Goal: Check status: Check status

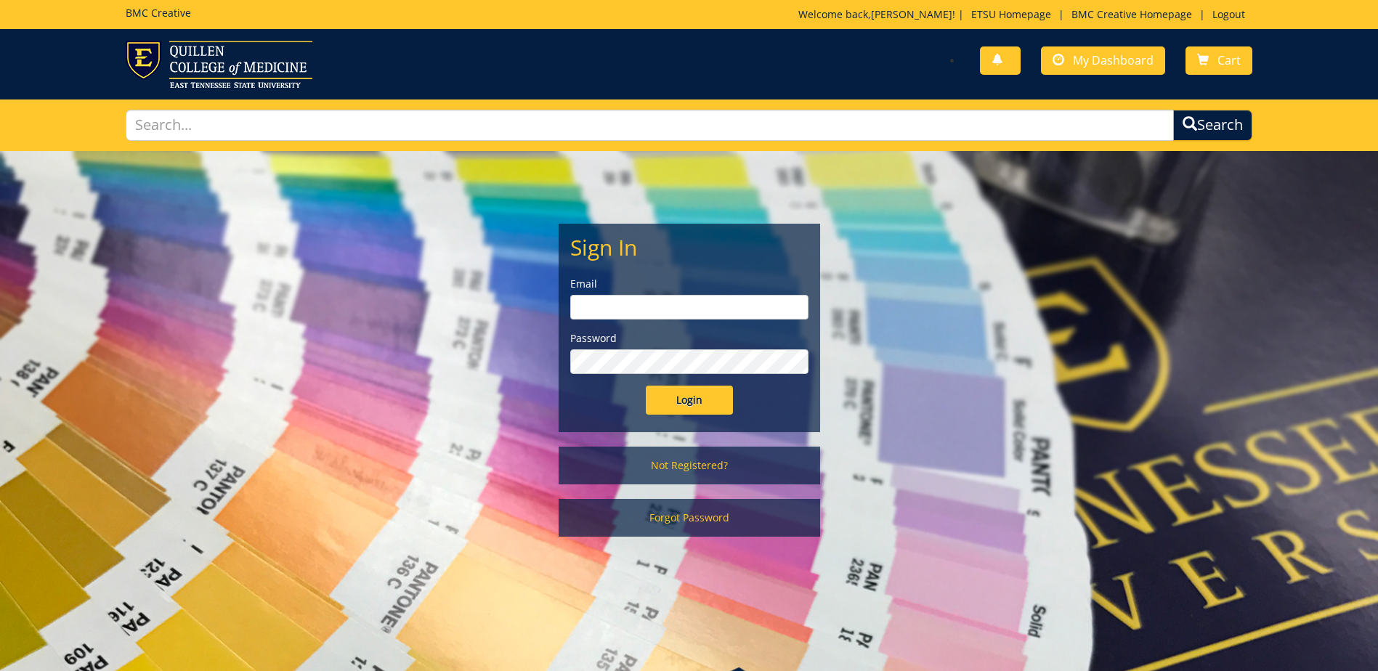
type input "[EMAIL_ADDRESS][DOMAIN_NAME]"
click at [705, 415] on div "Sign In Email streetdt@etsu.edu Password Login" at bounding box center [689, 327] width 260 height 207
click at [709, 408] on input "Login" at bounding box center [689, 400] width 87 height 29
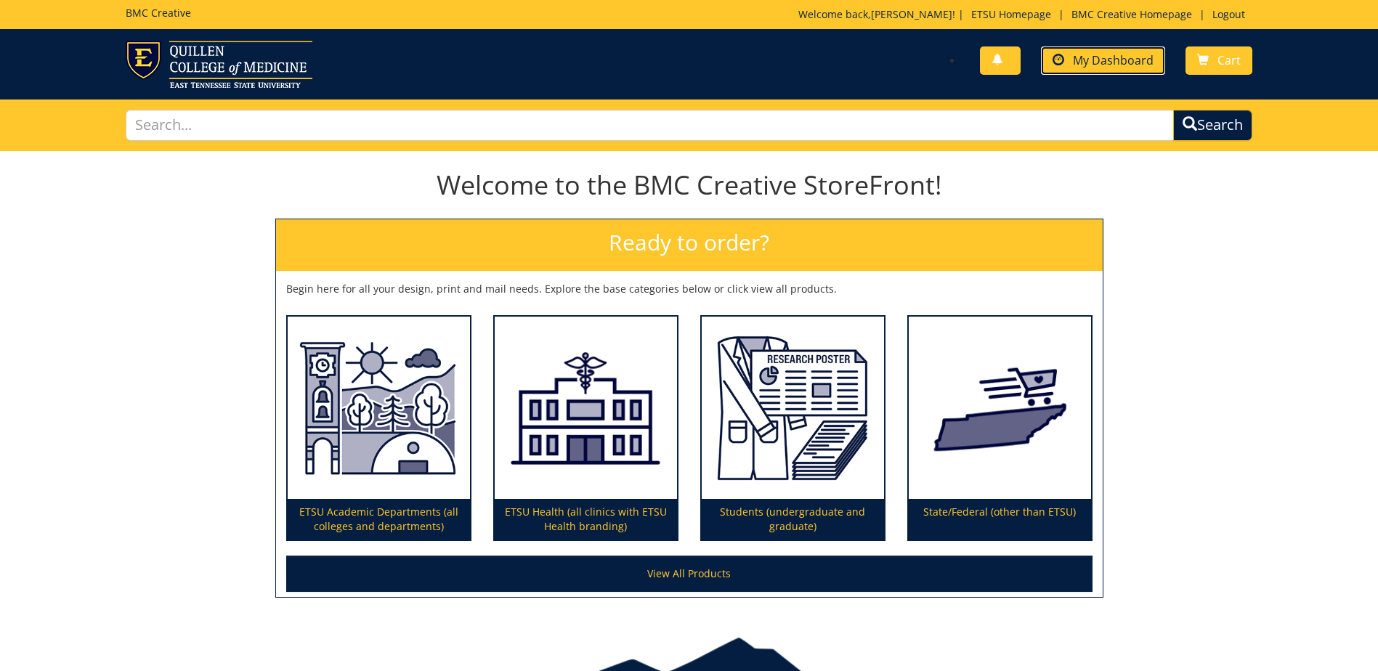
click at [1128, 49] on link "My Dashboard" at bounding box center [1103, 60] width 124 height 28
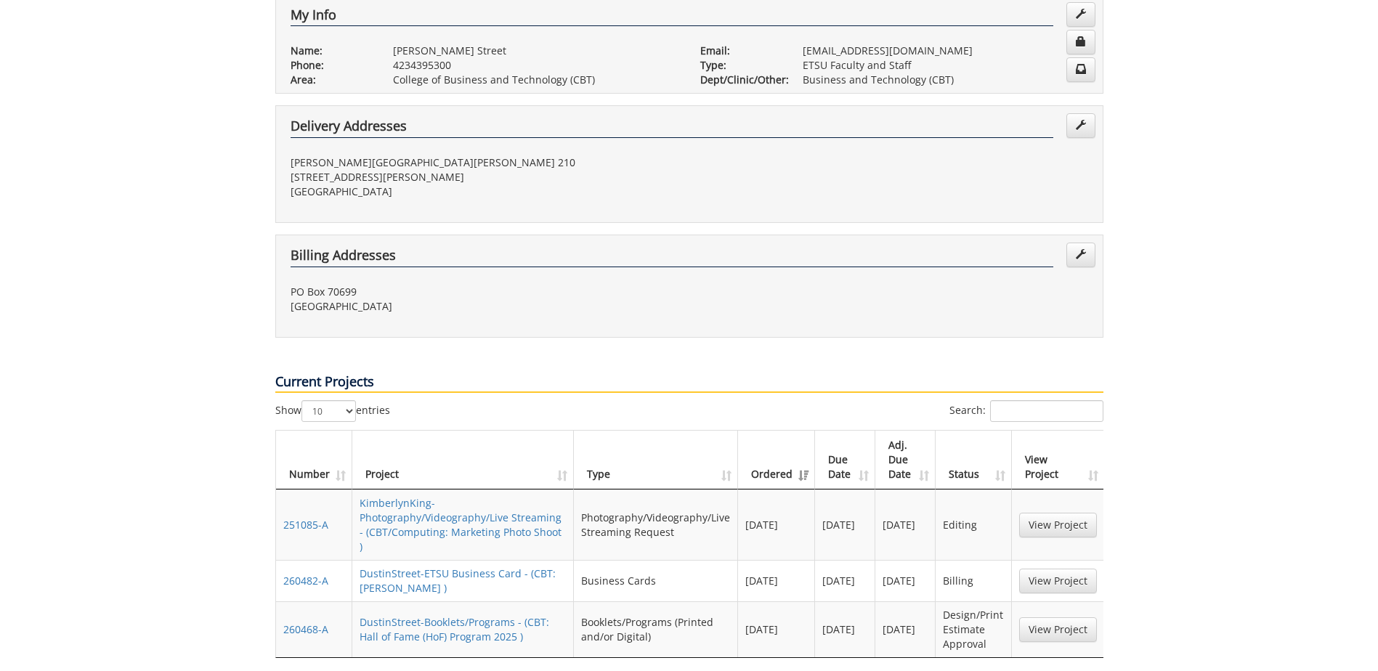
scroll to position [436, 0]
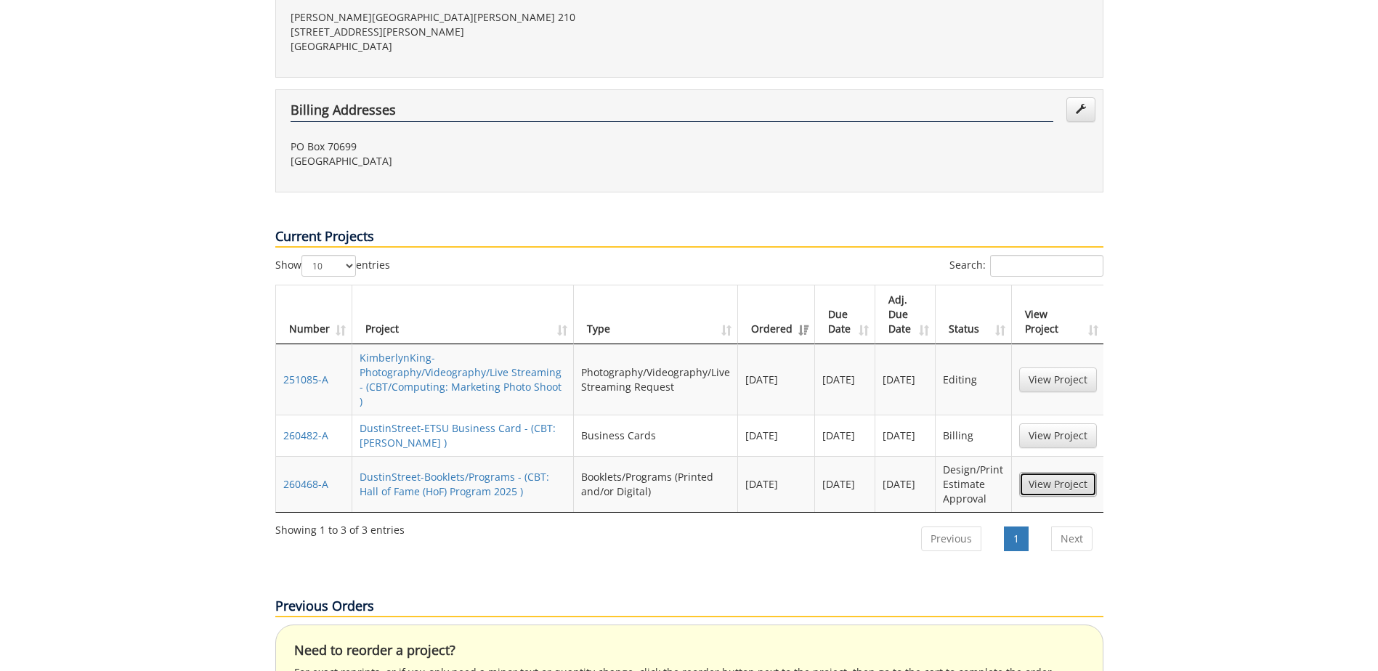
click at [1048, 472] on link "View Project" at bounding box center [1058, 484] width 78 height 25
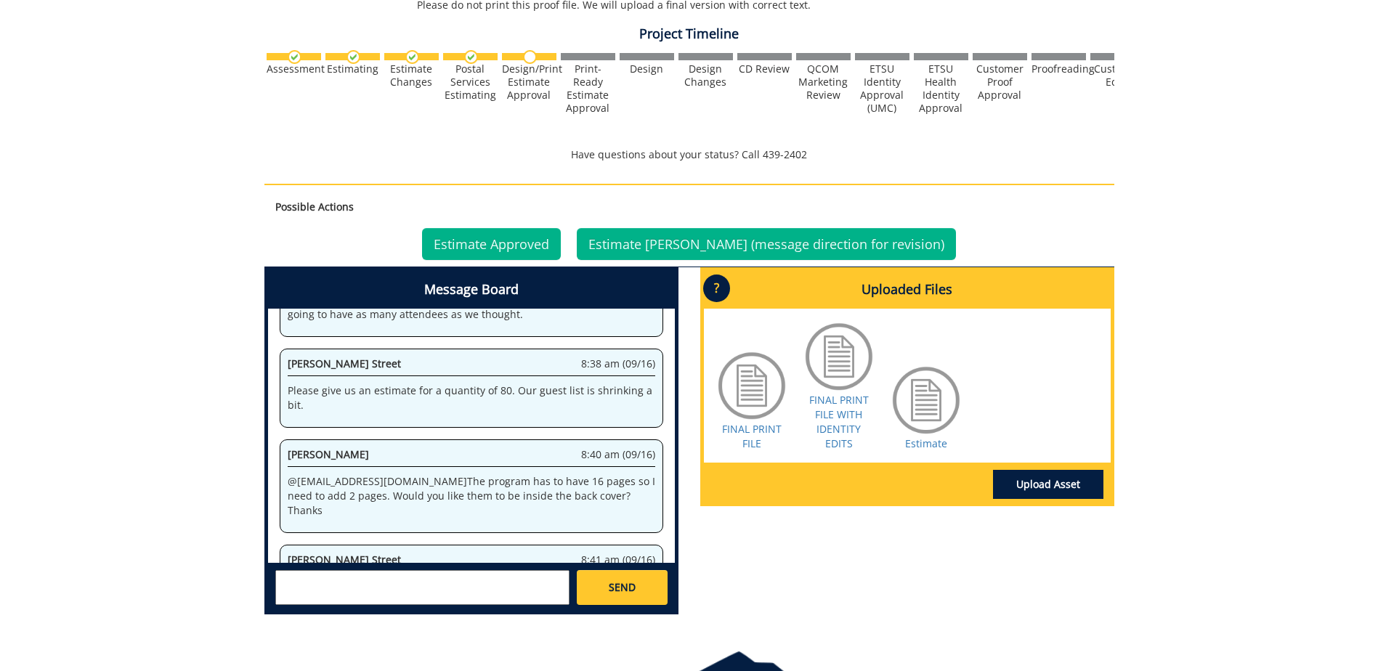
scroll to position [436, 0]
